Goal: Task Accomplishment & Management: Use online tool/utility

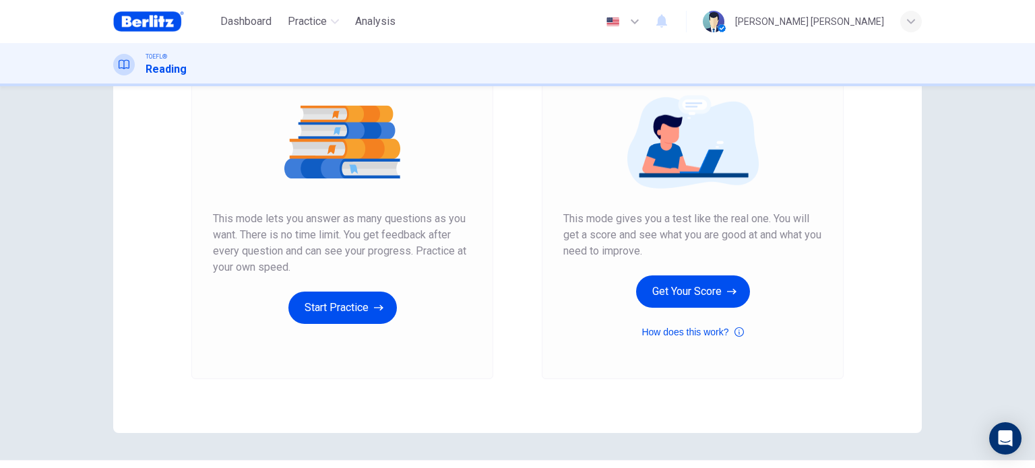
scroll to position [116, 0]
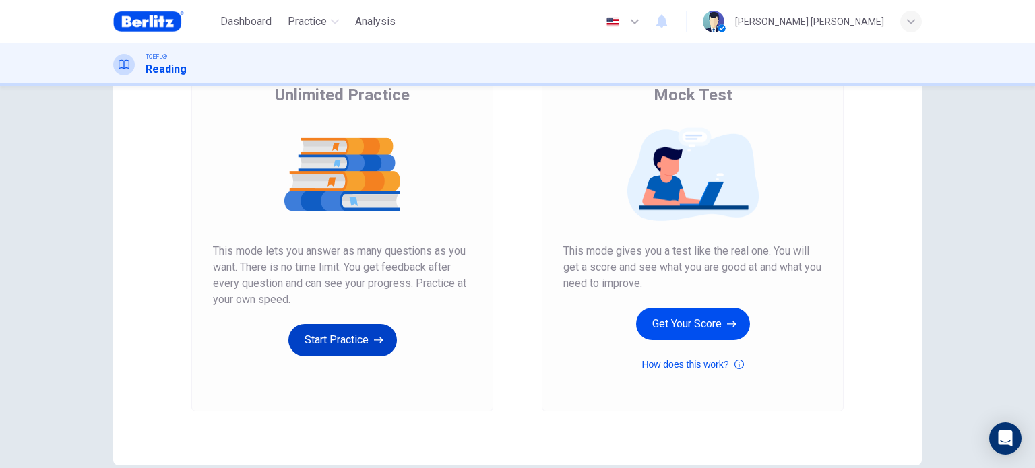
click at [323, 349] on button "Start Practice" at bounding box center [342, 340] width 108 height 32
